Goal: Check status: Check status

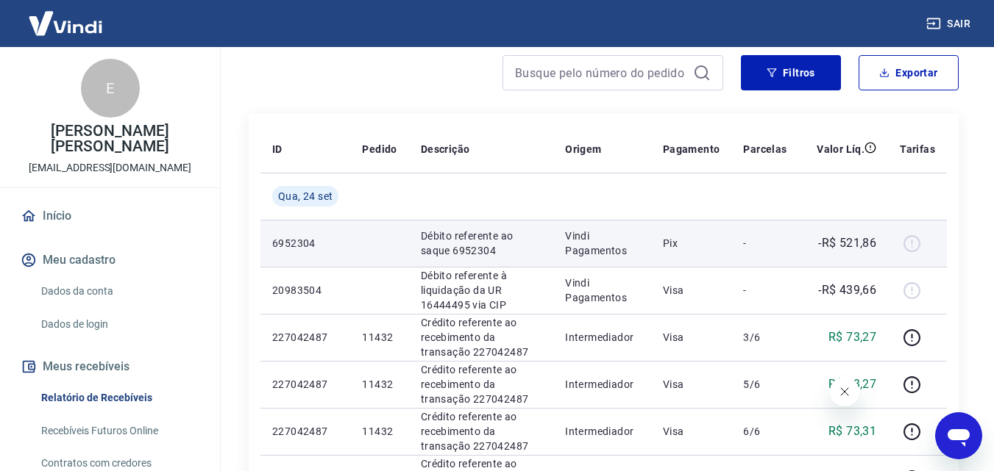
scroll to position [147, 0]
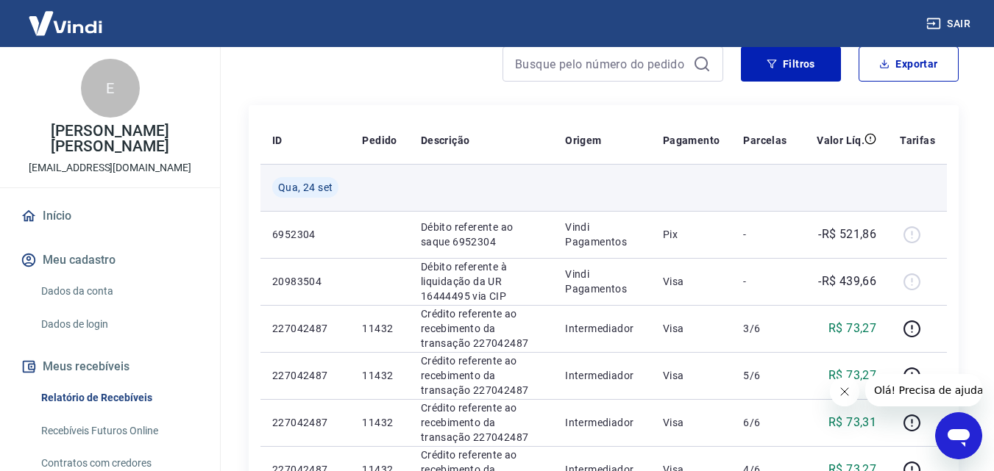
scroll to position [221, 0]
